Goal: Task Accomplishment & Management: Complete application form

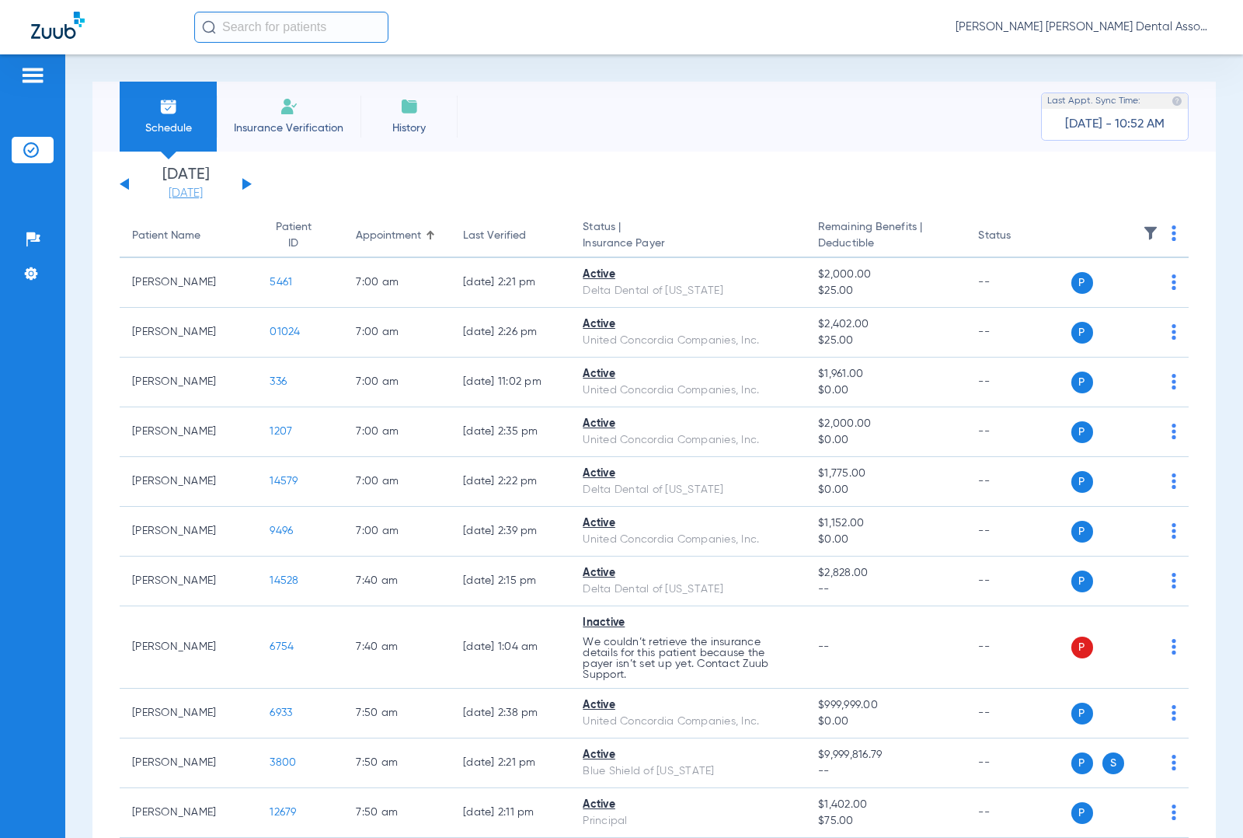
click at [196, 197] on link "[DATE]" at bounding box center [185, 194] width 93 height 16
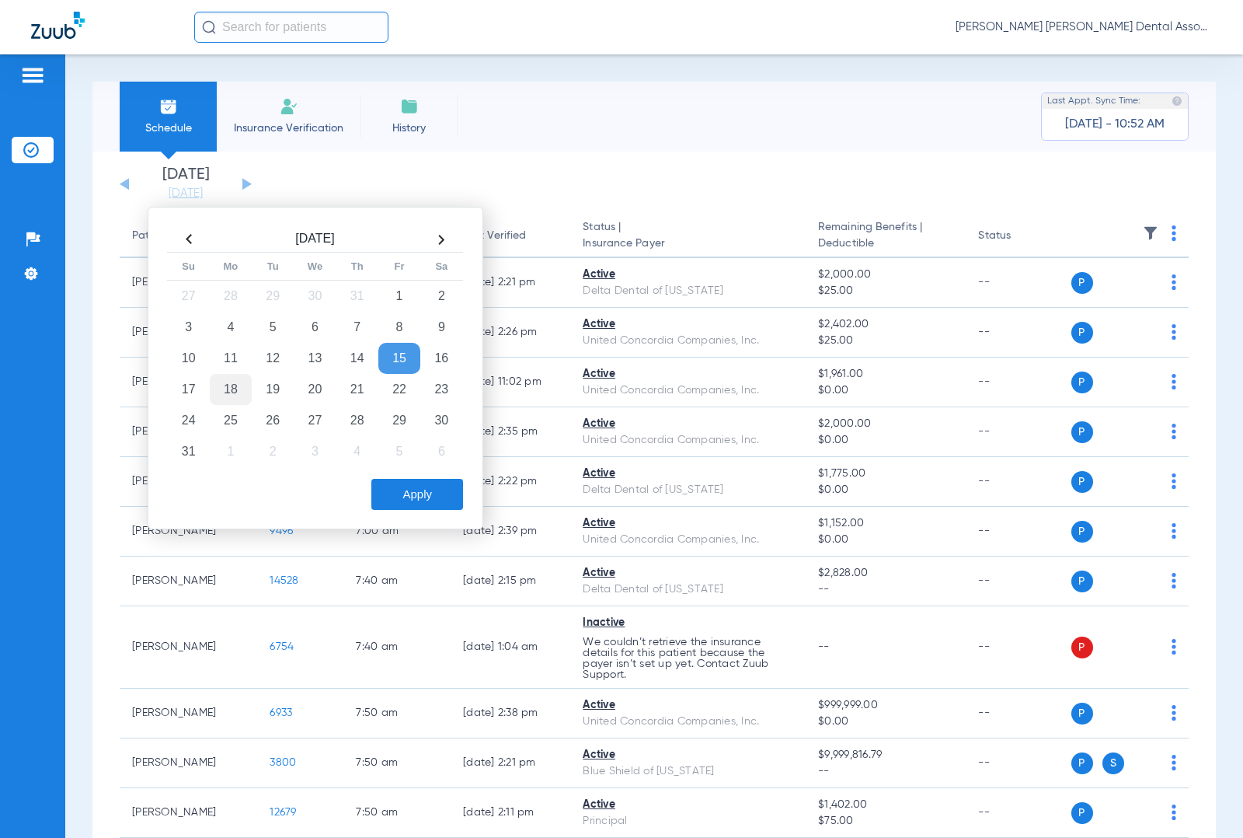
click at [227, 389] on td "18" at bounding box center [231, 389] width 42 height 31
click at [406, 493] on button "Apply" at bounding box center [417, 494] width 92 height 31
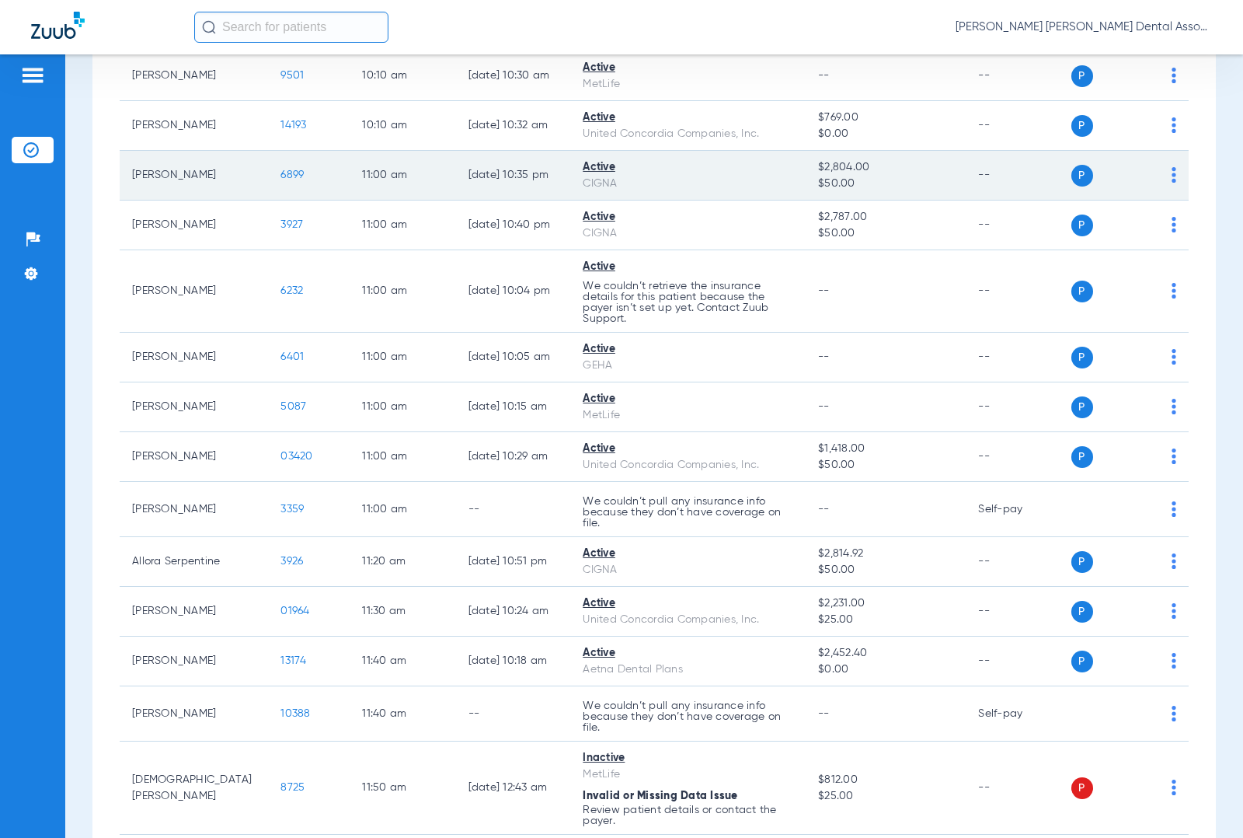
scroll to position [518, 0]
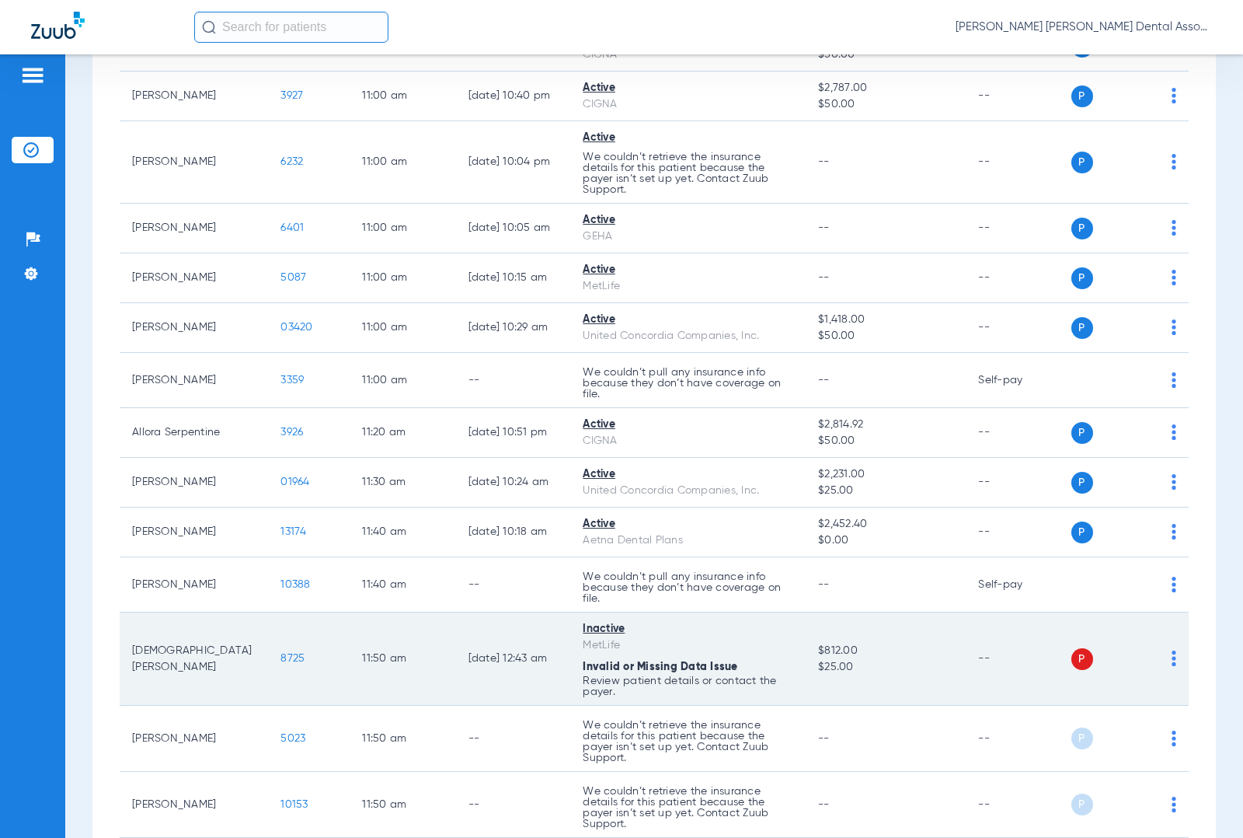
click at [281, 657] on span "8725" at bounding box center [293, 658] width 24 height 11
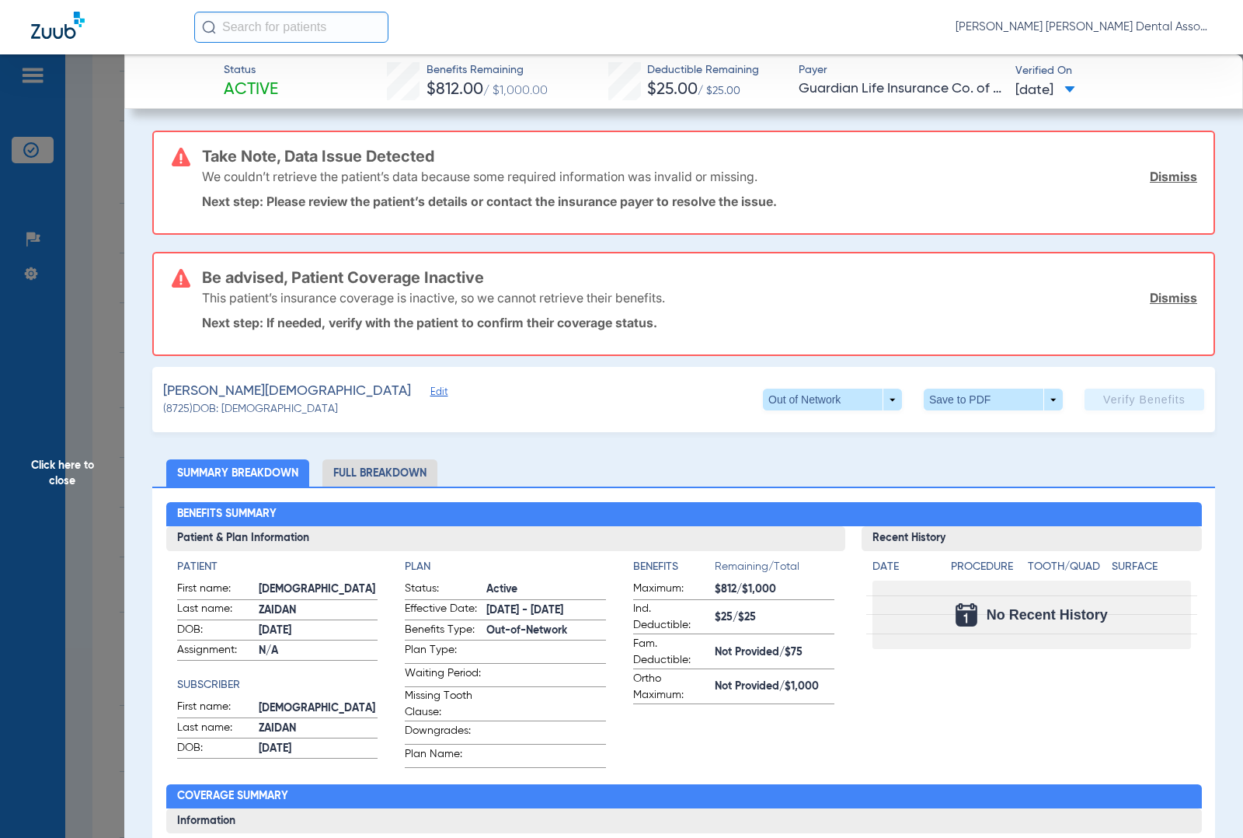
click at [305, 383] on div "[PERSON_NAME] Edit (8725) DOB: [DEMOGRAPHIC_DATA] Out of Network arrow_drop_dow…" at bounding box center [683, 399] width 1063 height 65
click at [305, 389] on div "[PERSON_NAME] Edit (8725) DOB: [DEMOGRAPHIC_DATA] Out of Network arrow_drop_dow…" at bounding box center [683, 399] width 1063 height 65
click at [431, 390] on span "Edit" at bounding box center [438, 393] width 14 height 15
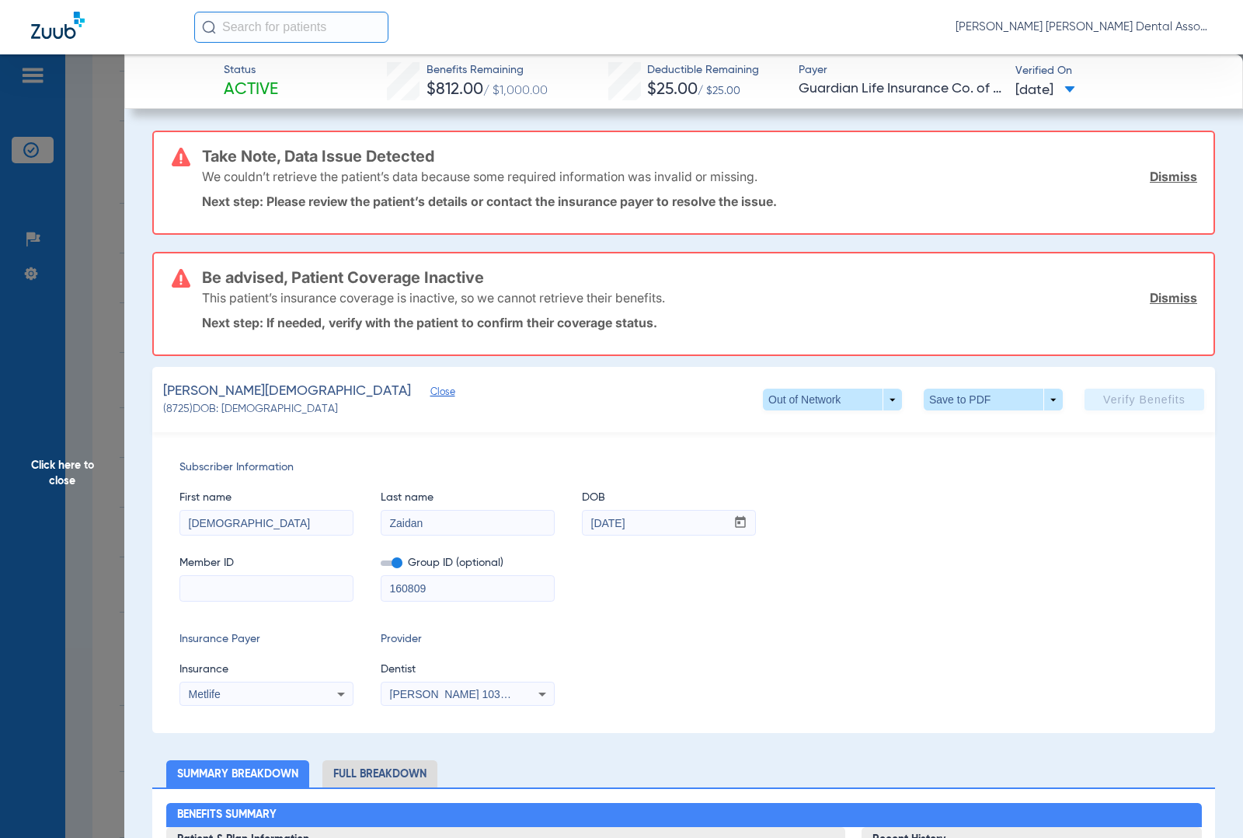
click at [242, 591] on input at bounding box center [266, 588] width 173 height 25
click at [285, 577] on input at bounding box center [266, 588] width 173 height 25
paste input "169803172"
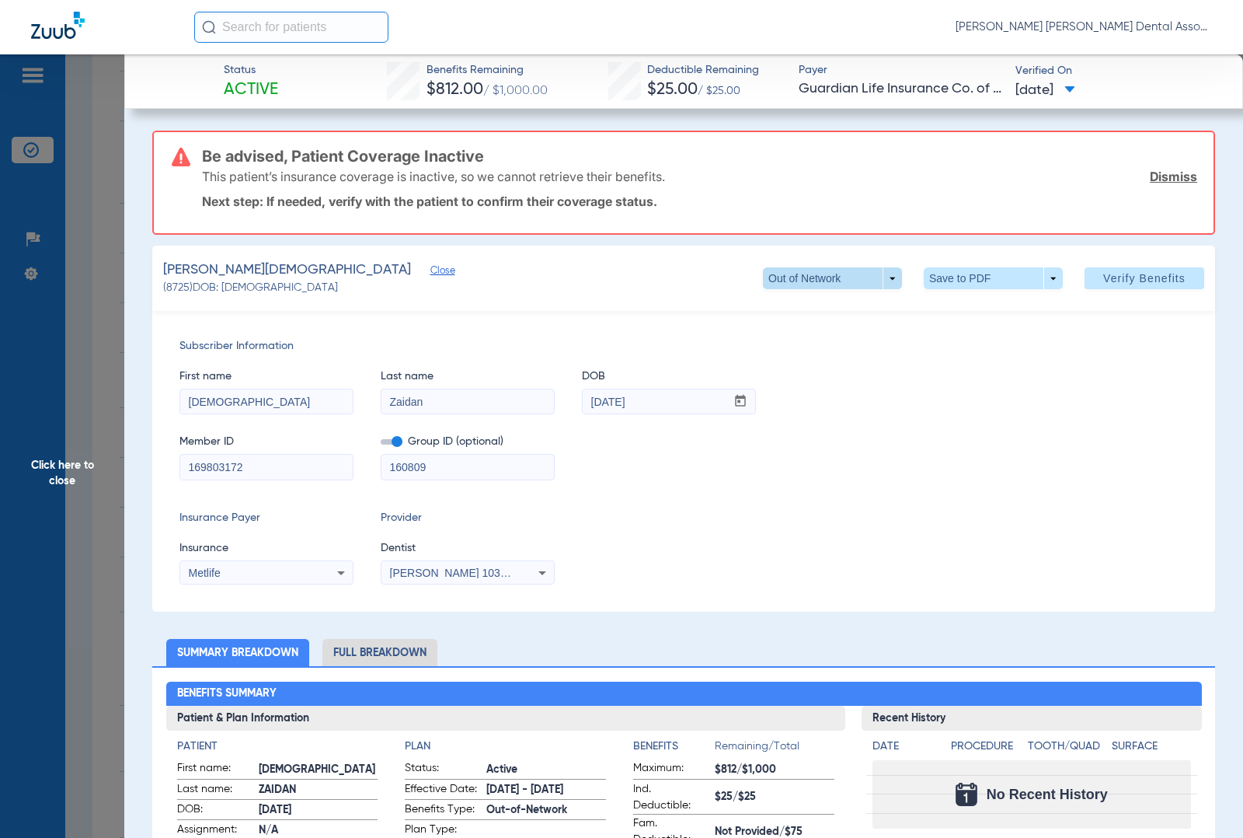
type input "169803172"
click at [876, 277] on span at bounding box center [832, 278] width 139 height 22
click at [773, 312] on span "In Network" at bounding box center [798, 307] width 72 height 11
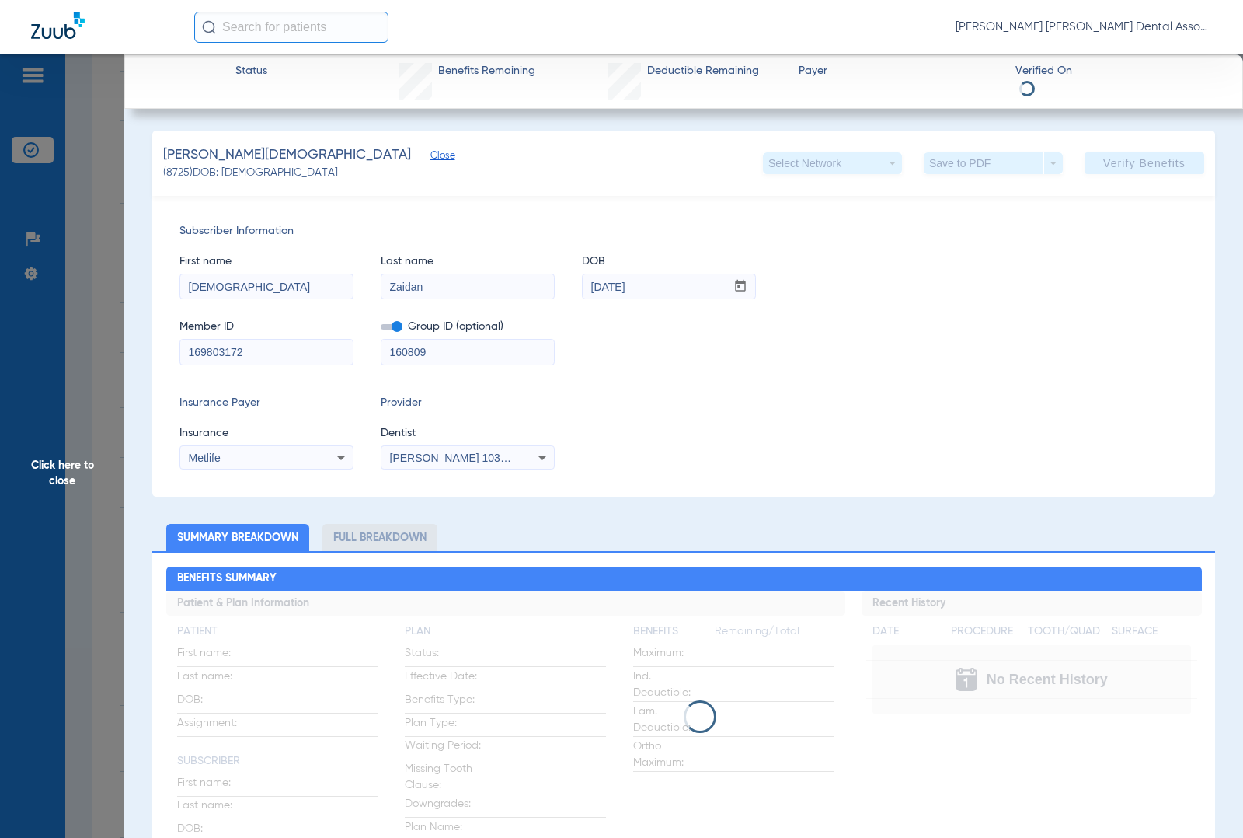
click at [528, 465] on div "[PERSON_NAME] 1033958210" at bounding box center [468, 457] width 173 height 19
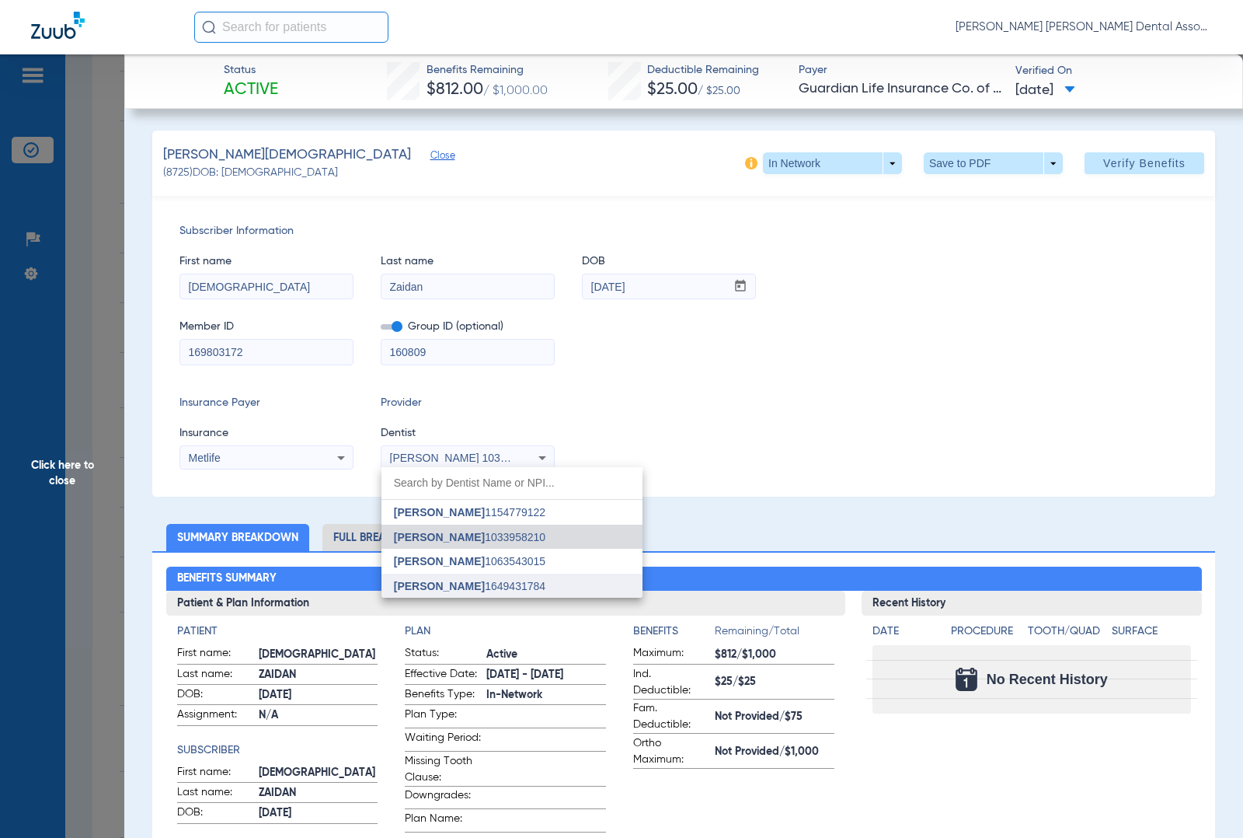
click at [483, 584] on span "[PERSON_NAME] 1649431784" at bounding box center [470, 585] width 152 height 11
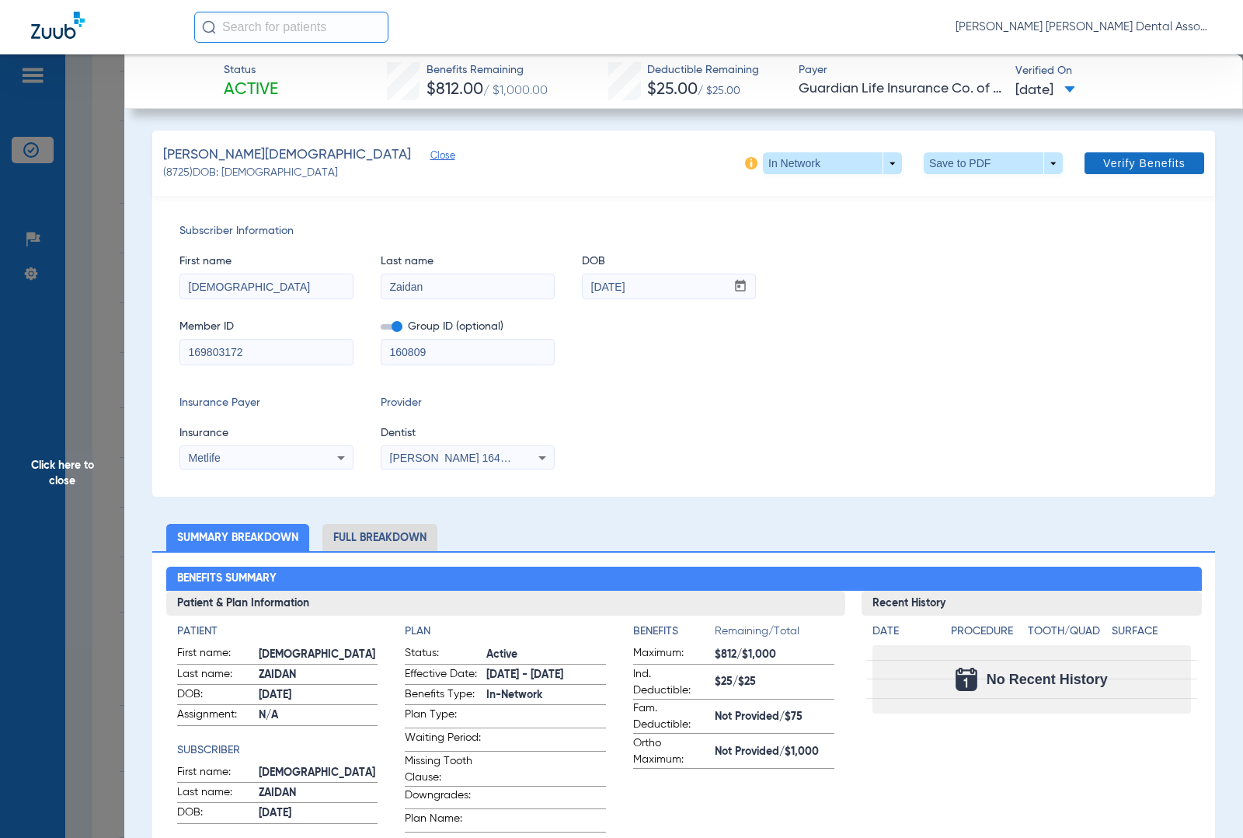
click at [1166, 154] on span at bounding box center [1145, 163] width 120 height 37
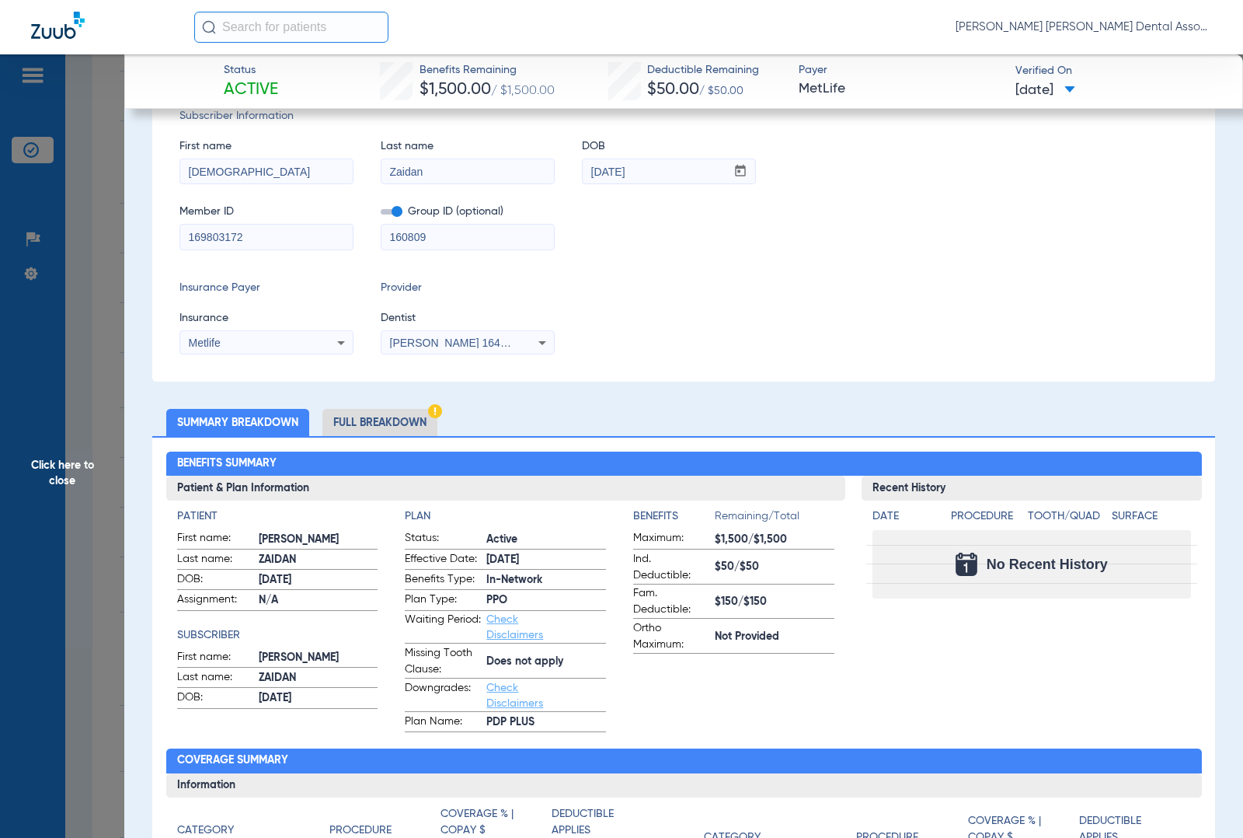
scroll to position [0, 0]
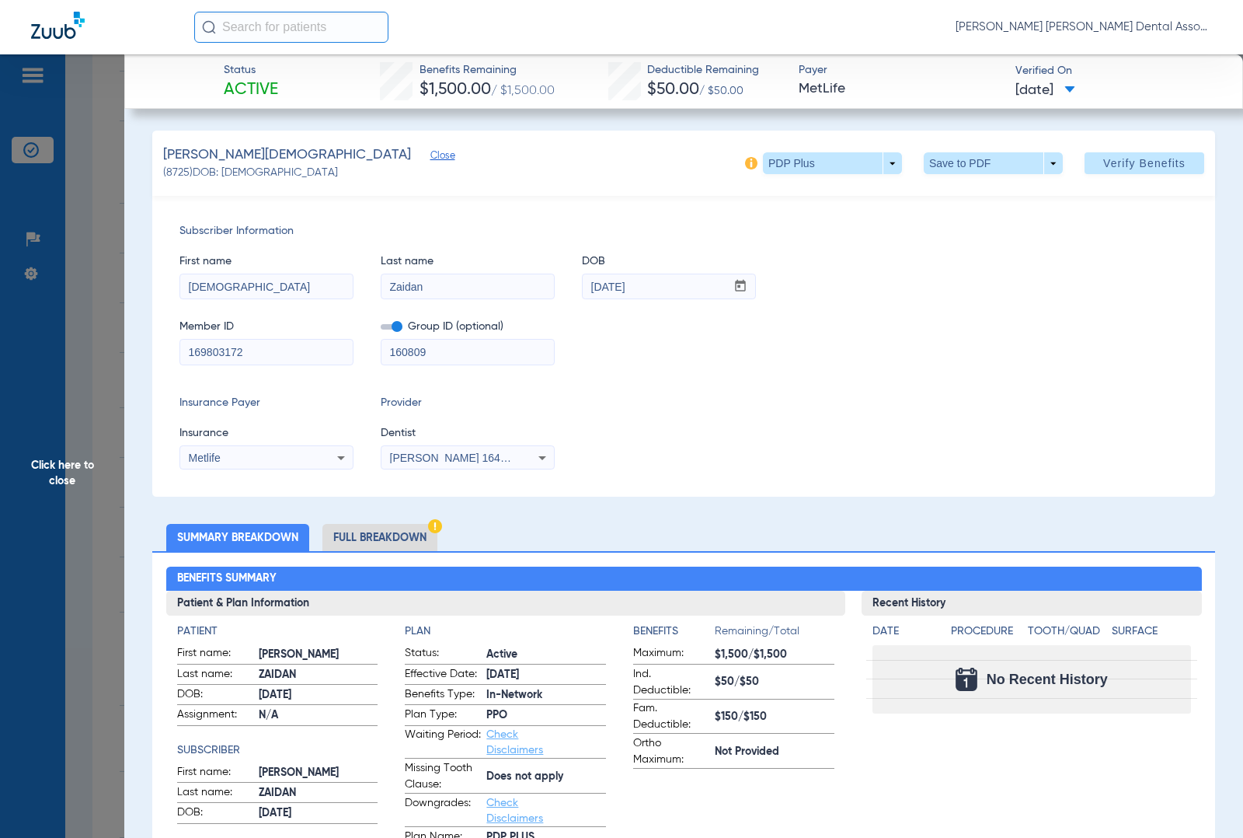
click at [431, 156] on span "Close" at bounding box center [438, 157] width 14 height 15
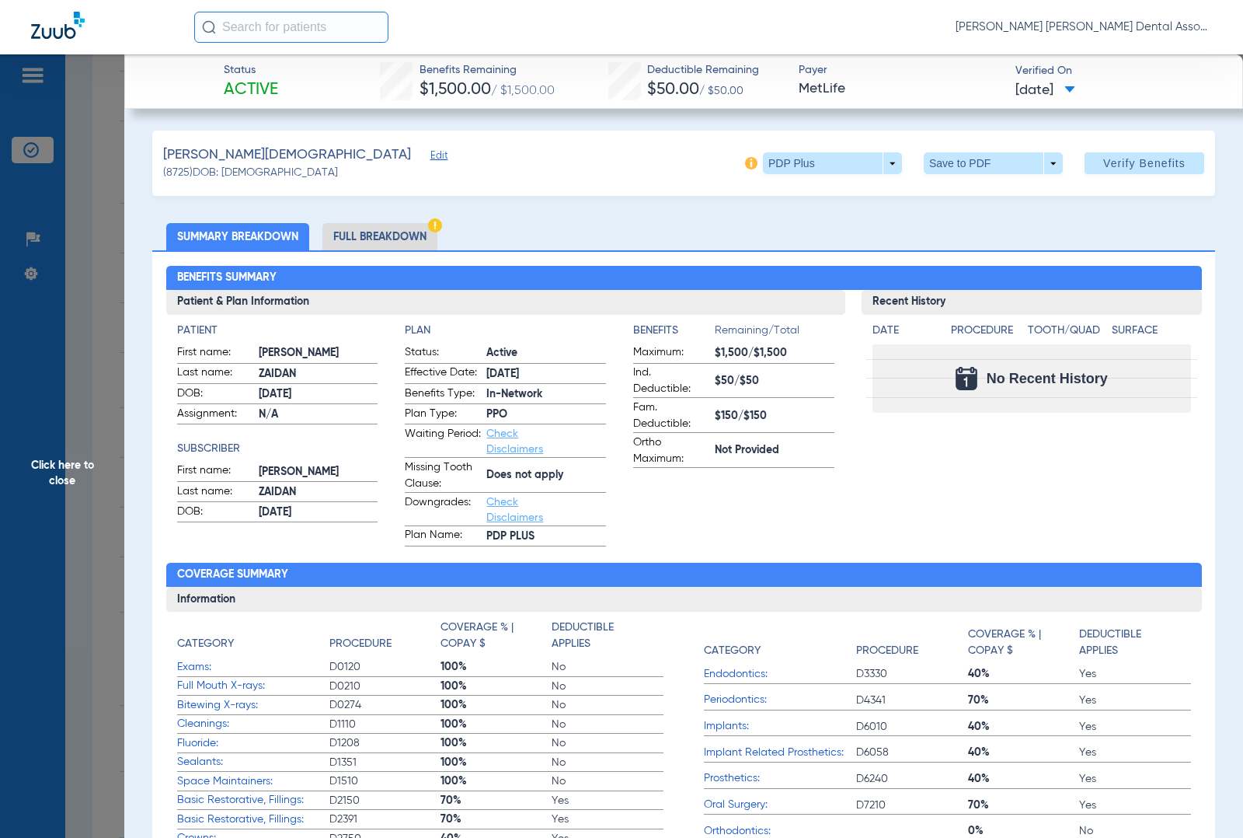
click at [105, 319] on span "Click here to close" at bounding box center [62, 473] width 124 height 838
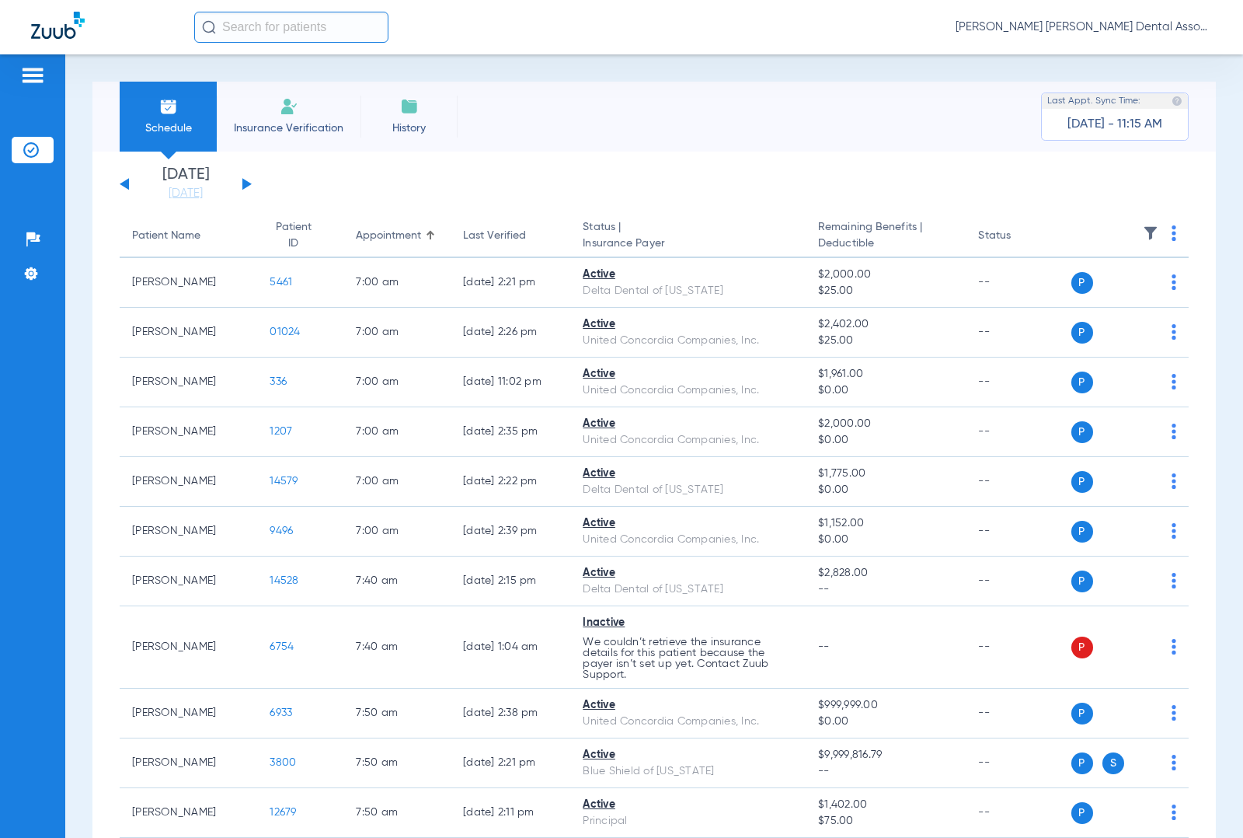
click at [235, 40] on input "text" at bounding box center [291, 27] width 194 height 31
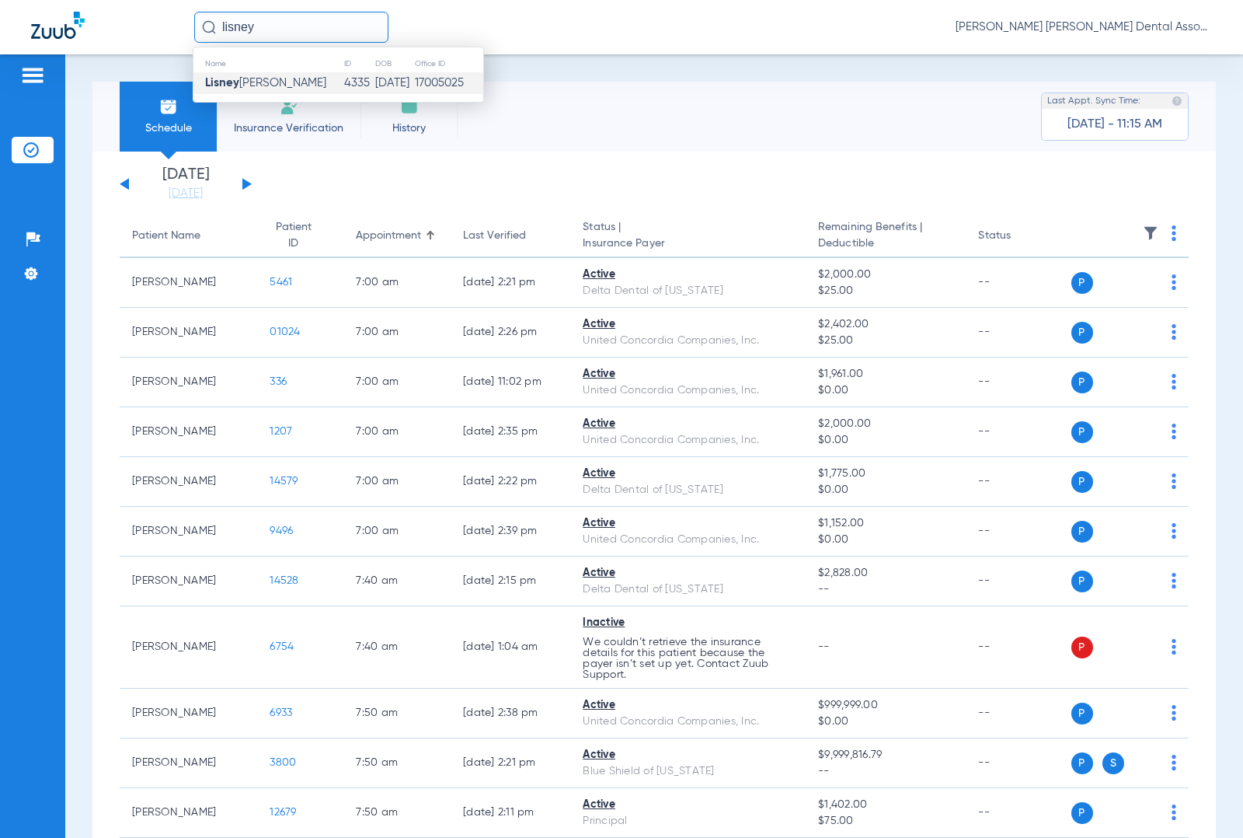
type input "lisney"
click at [343, 82] on td "4335" at bounding box center [358, 83] width 30 height 22
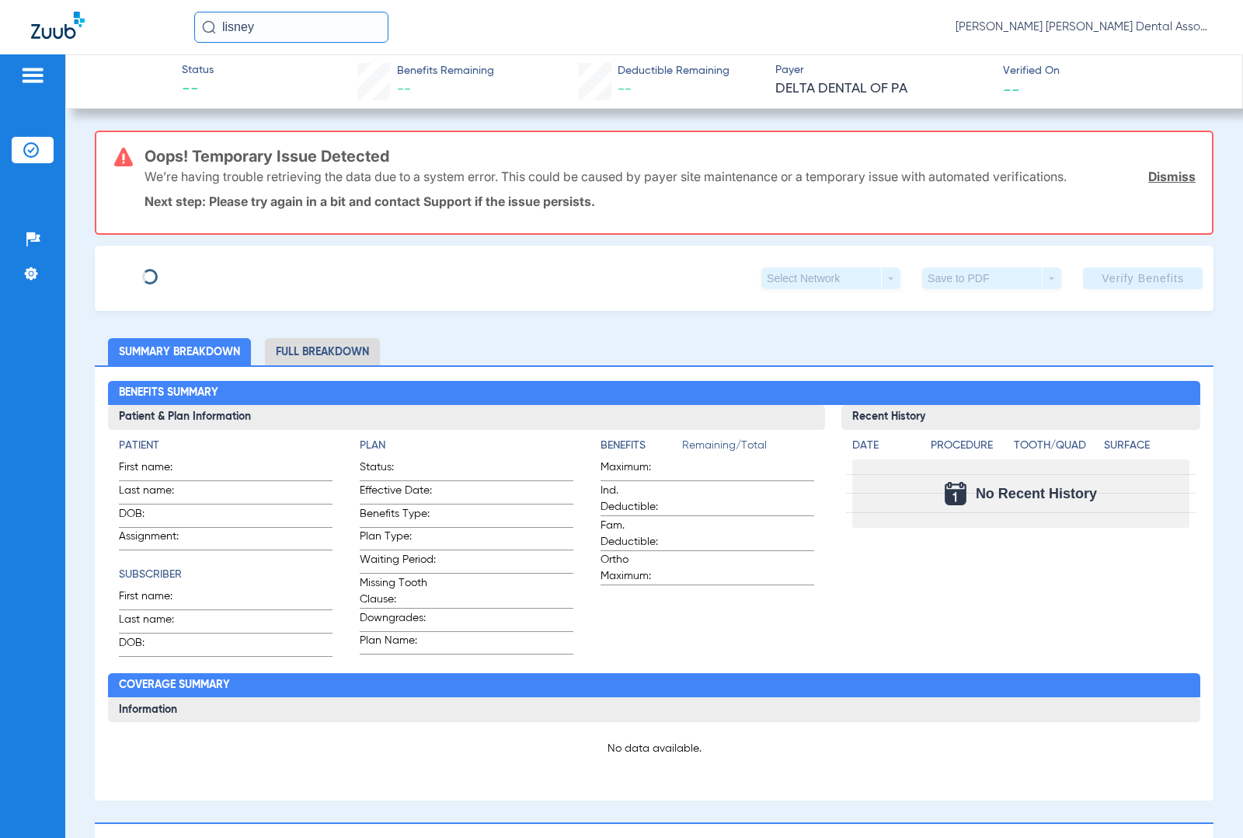
type input "Eric"
type input "Navarro"
type input "01/06/1978"
type input "003573085001"
type input "03203 00001"
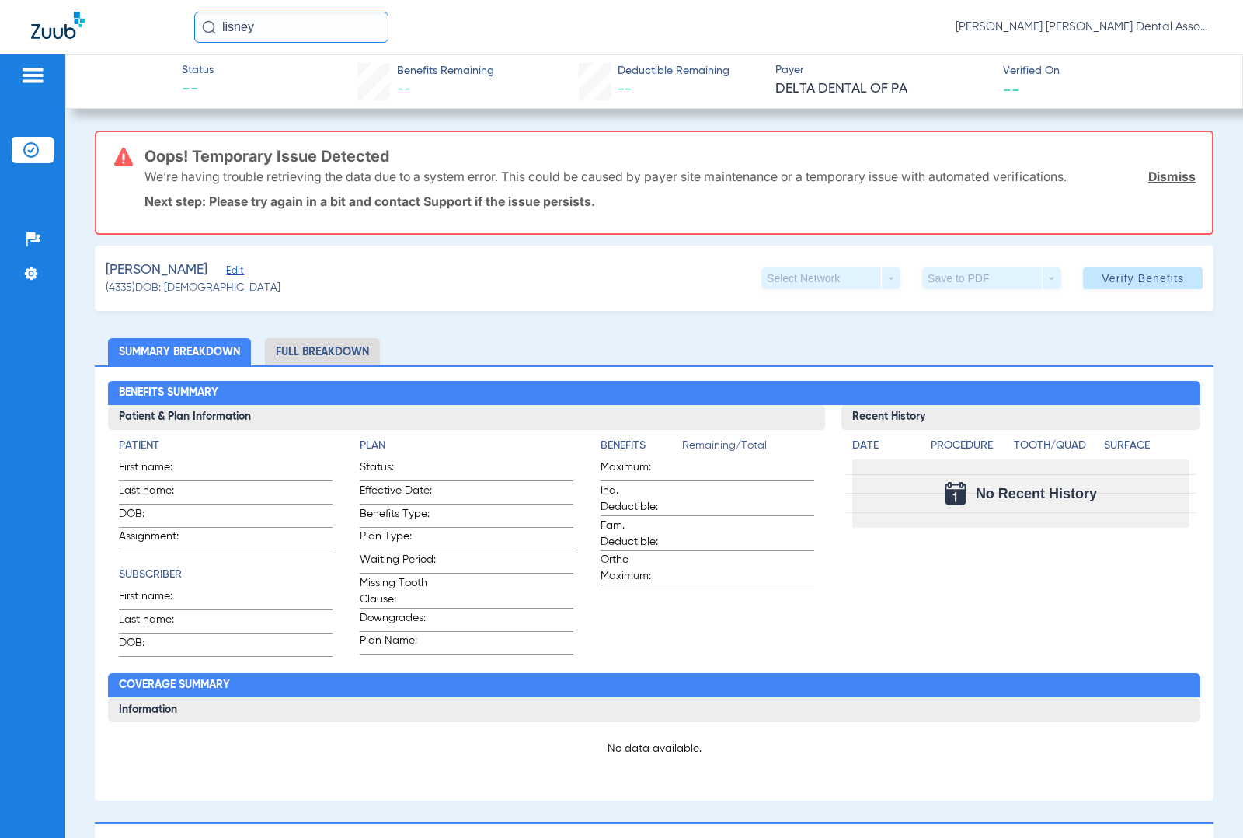
click at [229, 268] on span "Edit" at bounding box center [233, 272] width 14 height 15
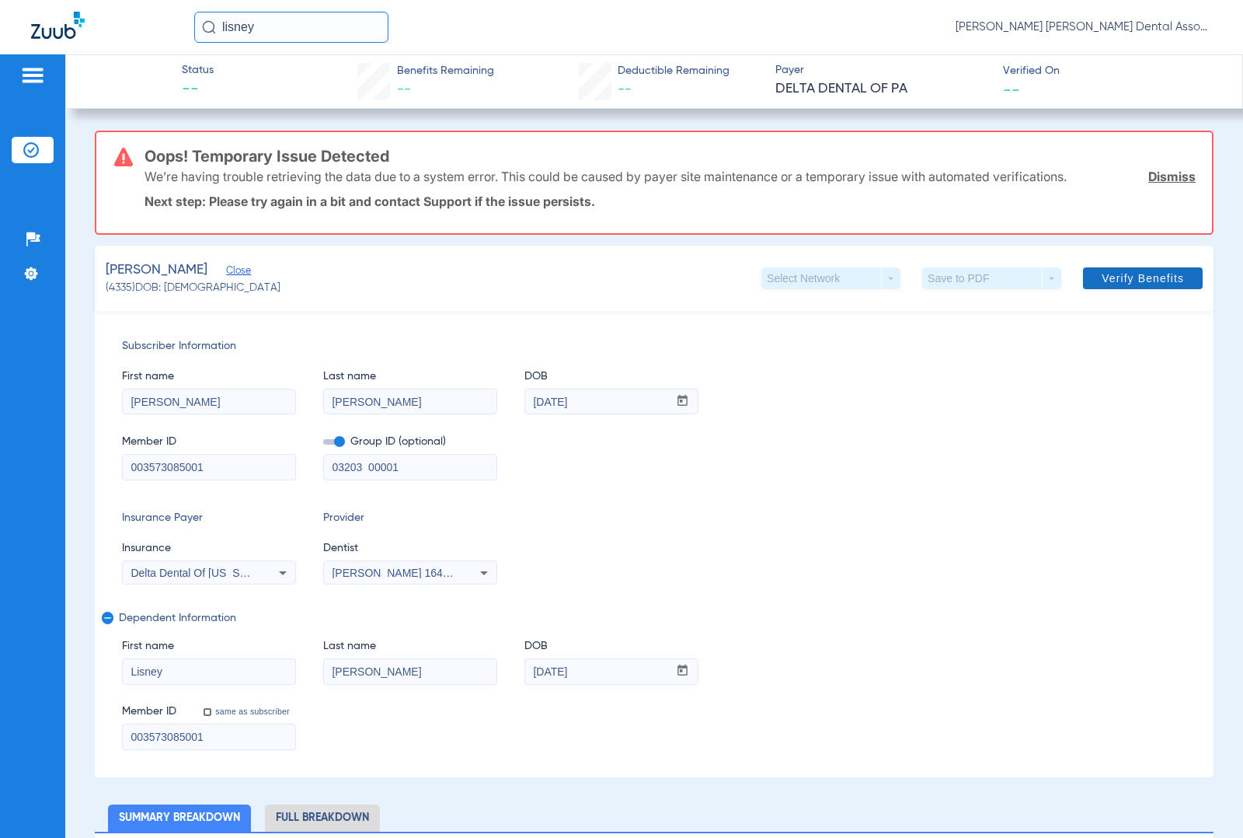
click at [1107, 284] on span at bounding box center [1143, 278] width 120 height 37
